Goal: Complete application form

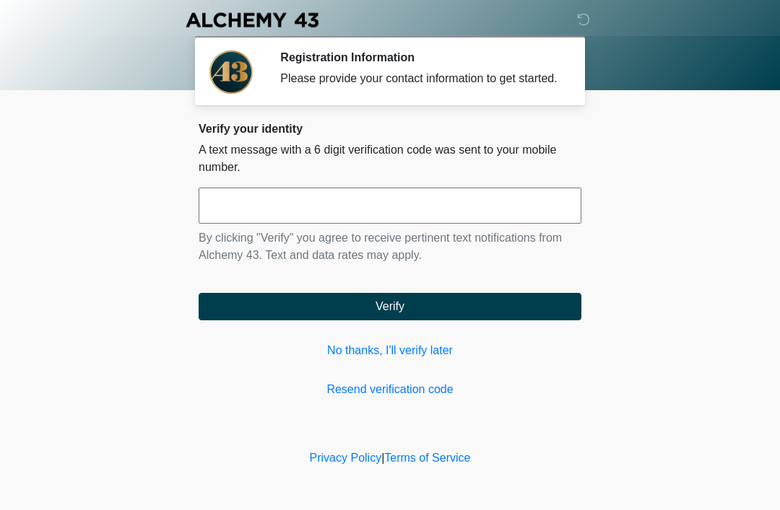
click at [397, 224] on input "text" at bounding box center [390, 206] width 383 height 36
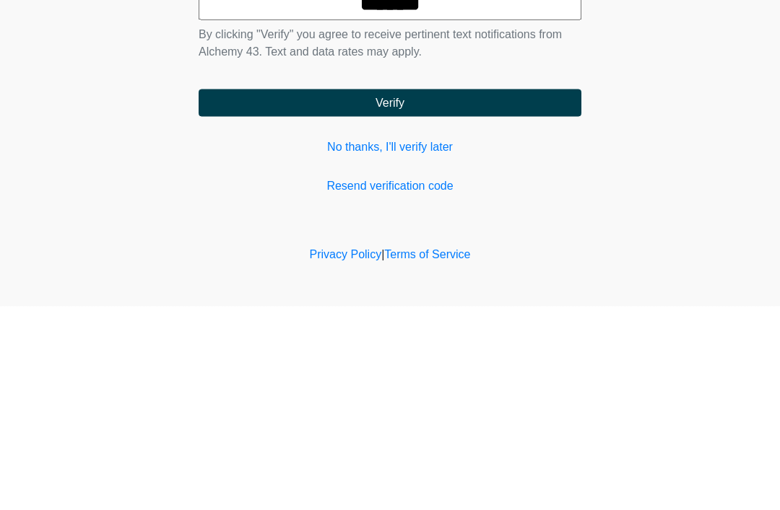
type input "******"
click at [488, 293] on button "Verify" at bounding box center [390, 306] width 383 height 27
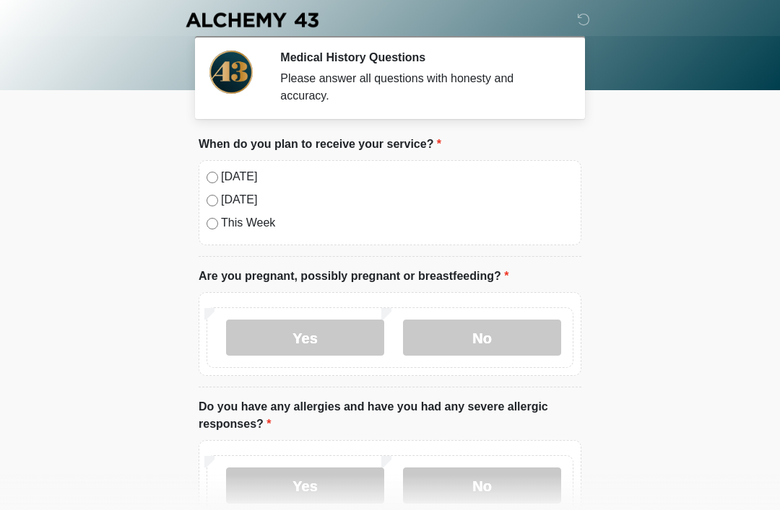
click at [222, 173] on label "Today" at bounding box center [397, 176] width 352 height 17
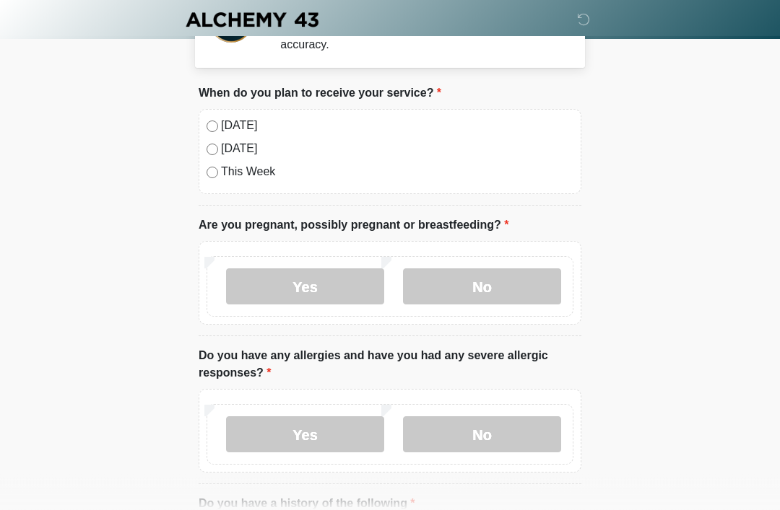
click at [469, 289] on label "No" at bounding box center [482, 287] width 158 height 36
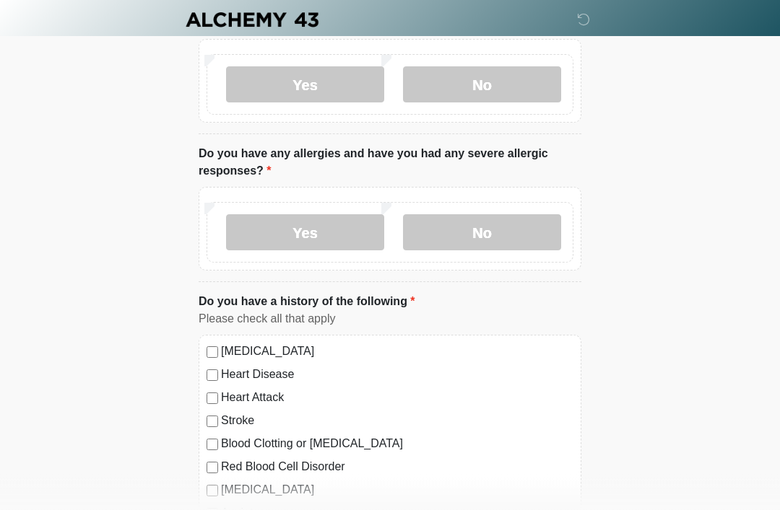
scroll to position [253, 0]
click at [464, 237] on label "No" at bounding box center [482, 232] width 158 height 36
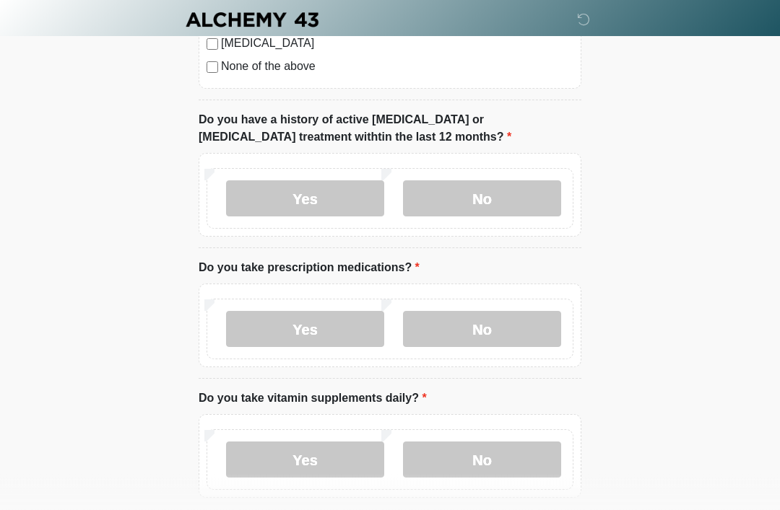
scroll to position [816, 0]
click at [523, 193] on label "No" at bounding box center [482, 198] width 158 height 36
click at [516, 332] on label "No" at bounding box center [482, 329] width 158 height 36
click at [344, 467] on label "Yes" at bounding box center [305, 460] width 158 height 36
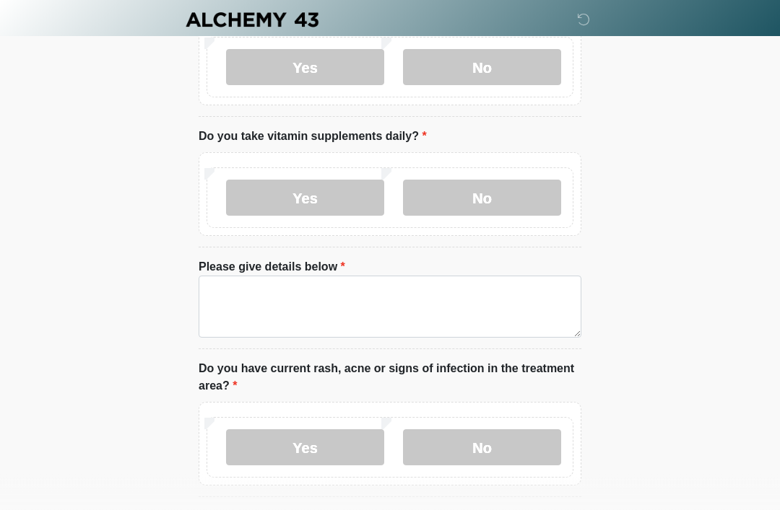
scroll to position [1078, 0]
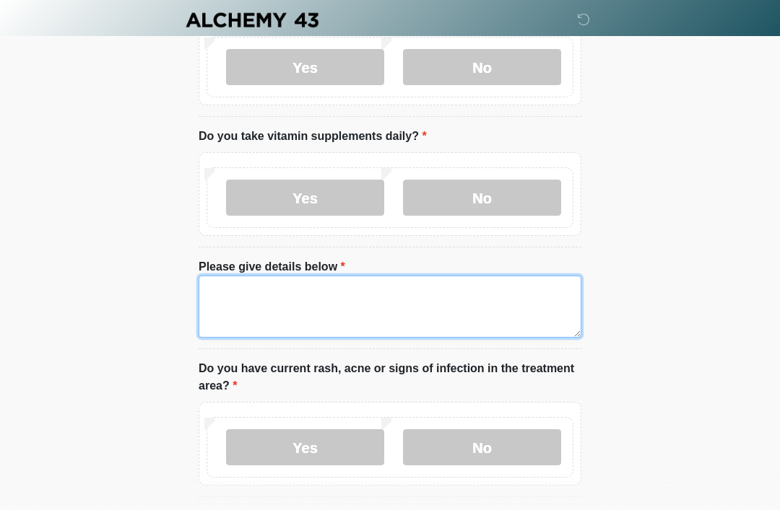
click at [376, 311] on textarea "Please give details below" at bounding box center [390, 307] width 383 height 62
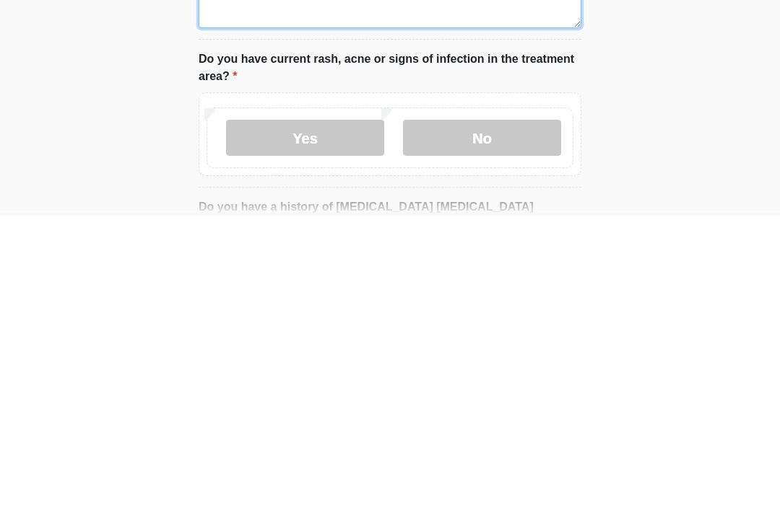
scroll to position [1093, 0]
type textarea "**********"
click at [497, 414] on label "No" at bounding box center [482, 432] width 158 height 36
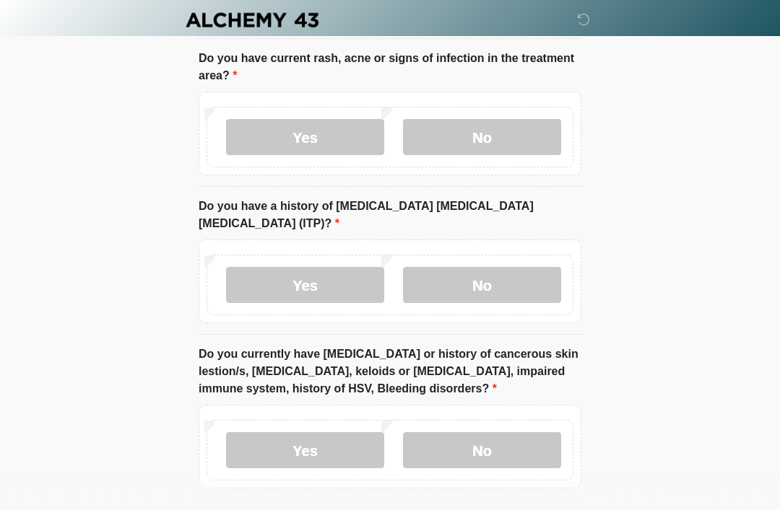
click at [513, 267] on label "No" at bounding box center [482, 285] width 158 height 36
click at [507, 432] on label "No" at bounding box center [482, 450] width 158 height 36
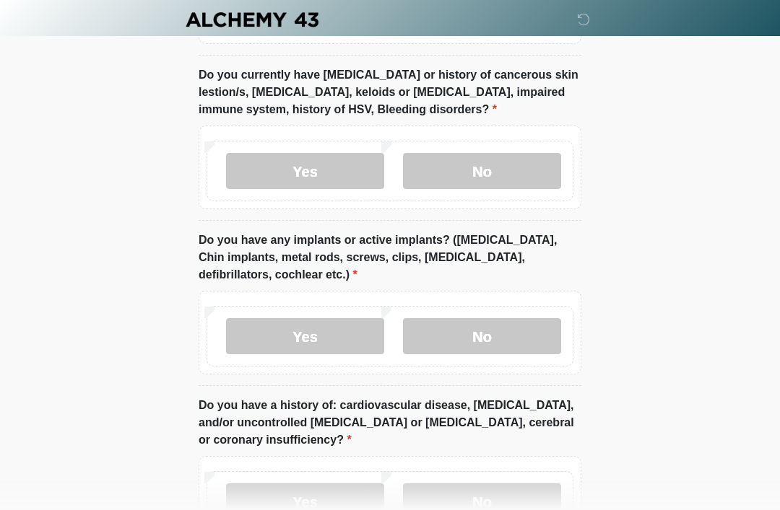
click at [507, 319] on label "No" at bounding box center [482, 337] width 158 height 36
click at [476, 491] on label "No" at bounding box center [482, 502] width 158 height 36
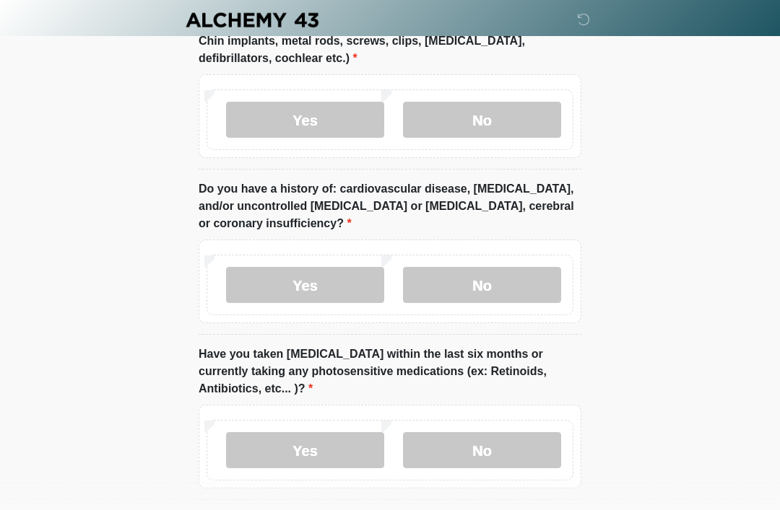
scroll to position [1922, 0]
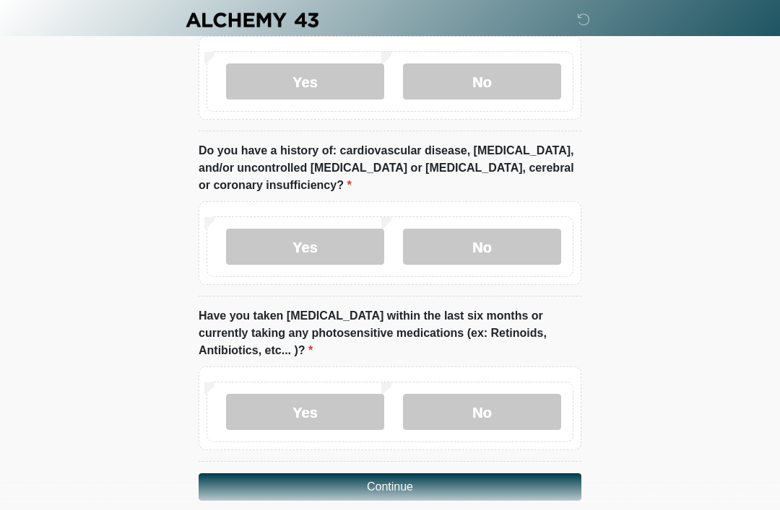
click at [475, 394] on label "No" at bounding box center [482, 412] width 158 height 36
click at [487, 474] on button "Continue" at bounding box center [390, 487] width 383 height 27
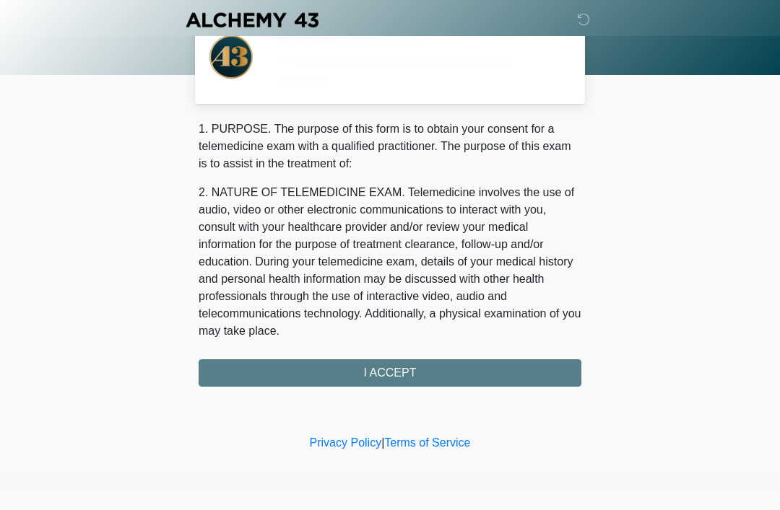
scroll to position [0, 0]
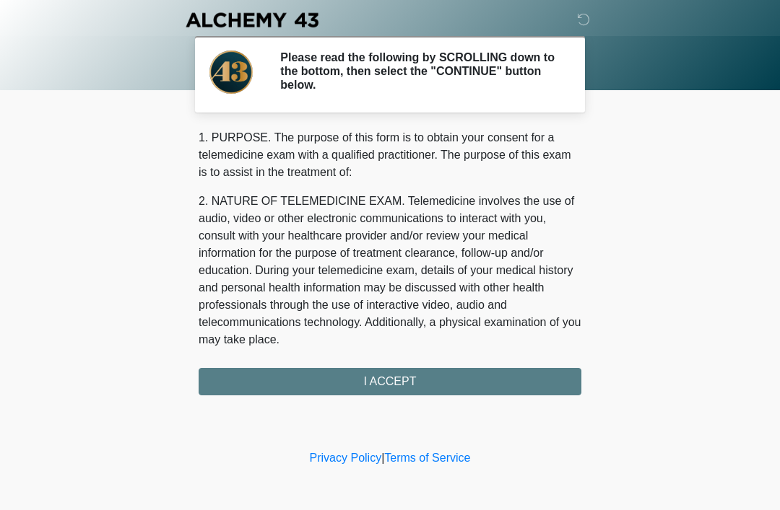
click at [442, 383] on div "1. PURPOSE. The purpose of this form is to obtain your consent for a telemedici…" at bounding box center [390, 262] width 383 height 266
click at [402, 387] on div "1. PURPOSE. The purpose of this form is to obtain your consent for a telemedici…" at bounding box center [390, 262] width 383 height 266
click at [402, 384] on div "1. PURPOSE. The purpose of this form is to obtain your consent for a telemedici…" at bounding box center [390, 262] width 383 height 266
click at [398, 380] on div "1. PURPOSE. The purpose of this form is to obtain your consent for a telemedici…" at bounding box center [390, 262] width 383 height 266
click at [401, 390] on div "1. PURPOSE. The purpose of this form is to obtain your consent for a telemedici…" at bounding box center [390, 262] width 383 height 266
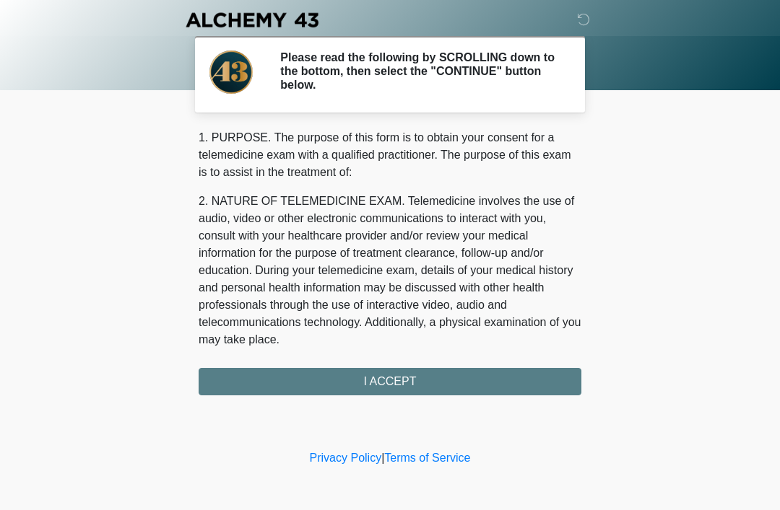
click at [430, 389] on div "1. PURPOSE. The purpose of this form is to obtain your consent for a telemedici…" at bounding box center [390, 262] width 383 height 266
click at [400, 385] on div "1. PURPOSE. The purpose of this form is to obtain your consent for a telemedici…" at bounding box center [390, 262] width 383 height 266
click at [411, 387] on div "1. PURPOSE. The purpose of this form is to obtain your consent for a telemedici…" at bounding box center [390, 262] width 383 height 266
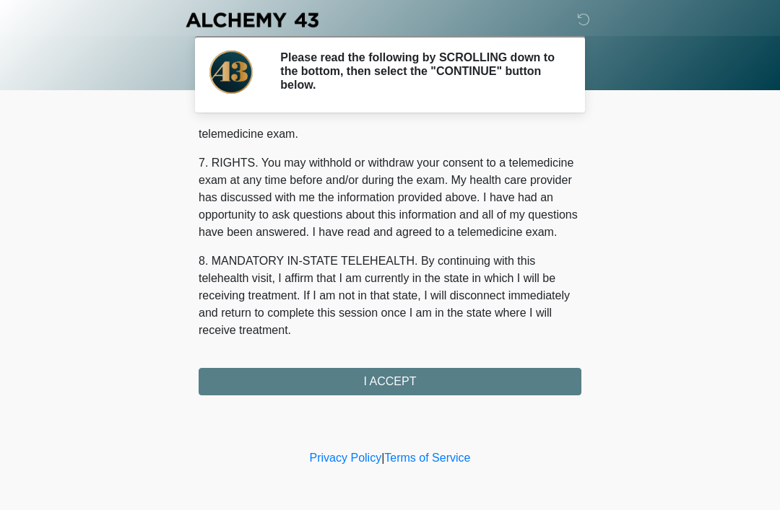
click at [409, 375] on div "1. PURPOSE. The purpose of this form is to obtain your consent for a telemedici…" at bounding box center [390, 262] width 383 height 266
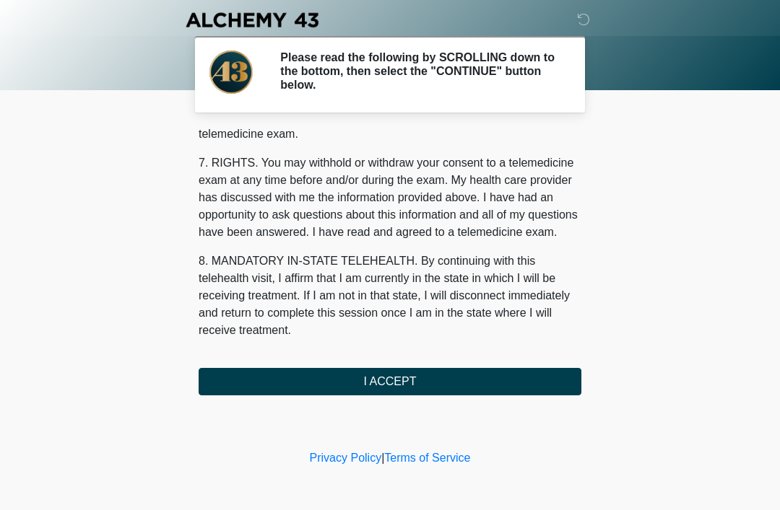
click at [415, 378] on button "I ACCEPT" at bounding box center [390, 381] width 383 height 27
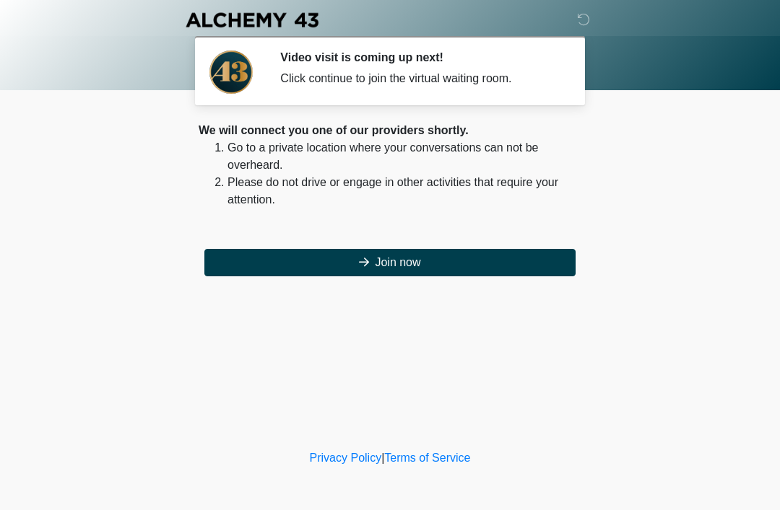
click at [405, 260] on button "Join now" at bounding box center [389, 262] width 371 height 27
